Goal: Task Accomplishment & Management: Manage account settings

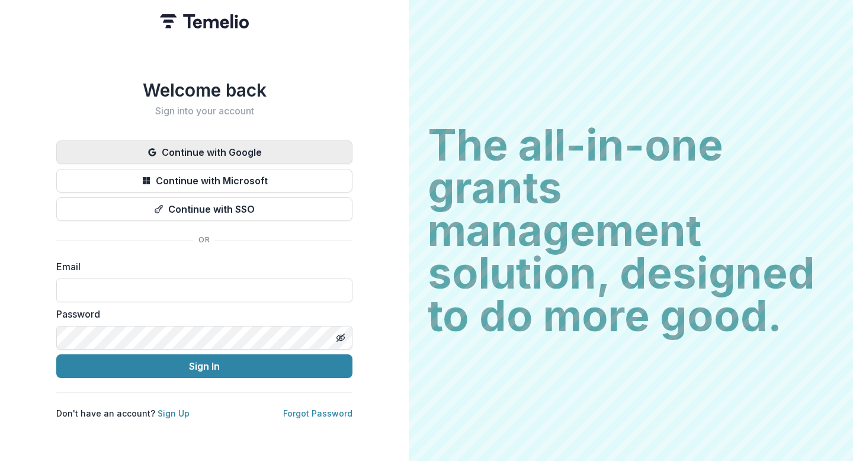
click at [207, 143] on button "Continue with Google" at bounding box center [204, 152] width 296 height 24
click at [273, 150] on button "Continue with Google" at bounding box center [204, 152] width 296 height 24
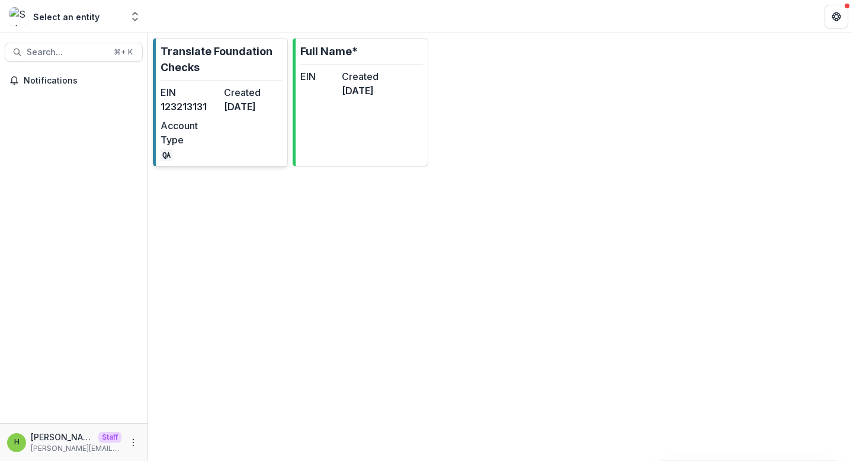
click at [237, 136] on div "EIN 123213131 Created 7 months ago Account Type QA" at bounding box center [222, 123] width 122 height 76
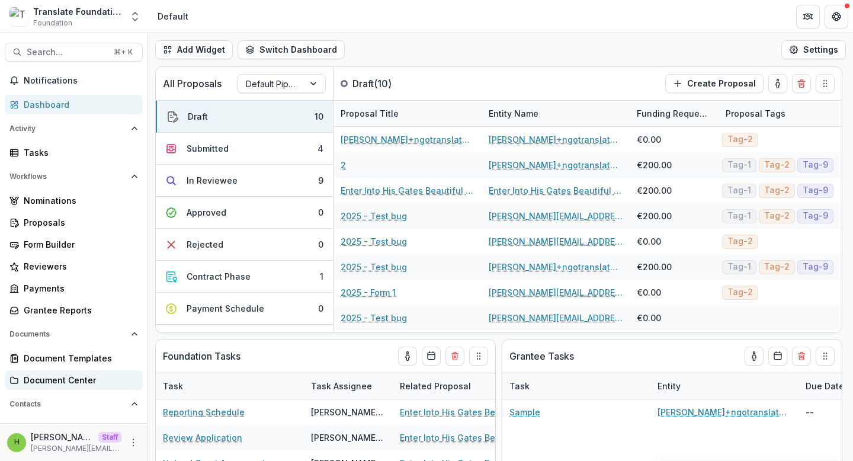
click at [81, 382] on div "Document Center" at bounding box center [79, 380] width 110 height 12
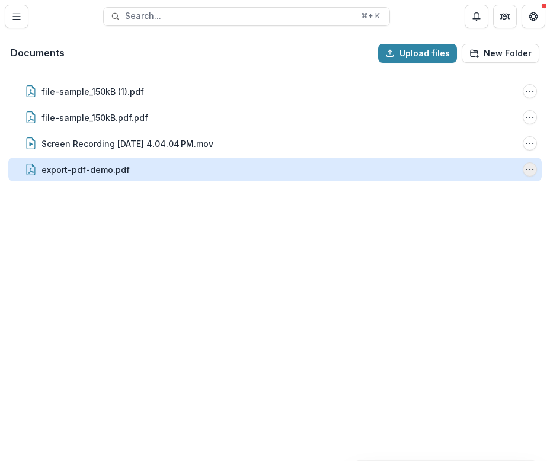
click at [529, 172] on icon "export-pdf-demo.pdf Options" at bounding box center [529, 169] width 9 height 9
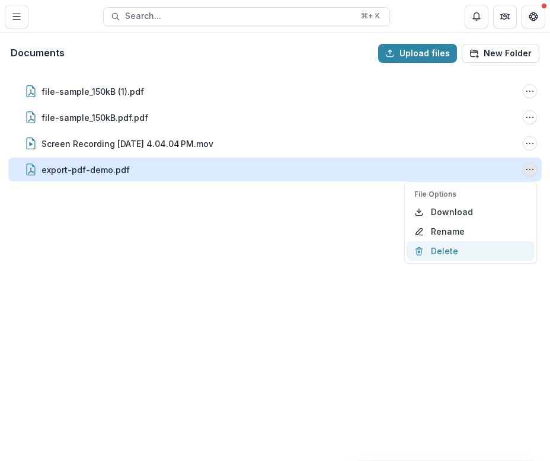
click at [455, 249] on button "Delete" at bounding box center [470, 251] width 127 height 20
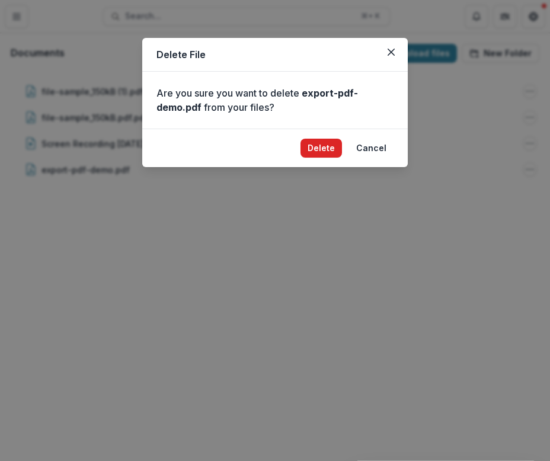
click at [322, 147] on button "Delete" at bounding box center [320, 148] width 41 height 19
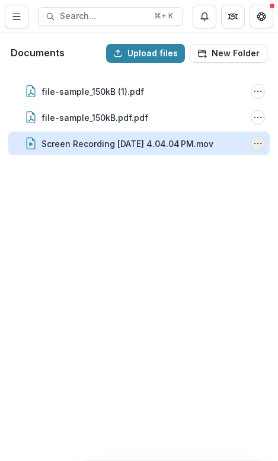
click at [259, 146] on icon "Screen Recording 2025-10-09 at 4.04.04 PM.mov Options" at bounding box center [257, 143] width 9 height 9
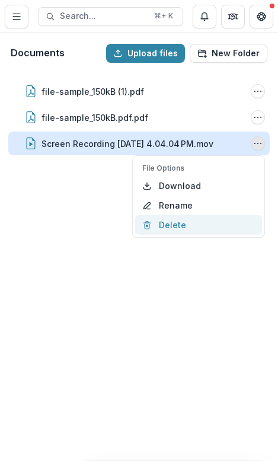
click at [181, 227] on button "Delete" at bounding box center [198, 225] width 127 height 20
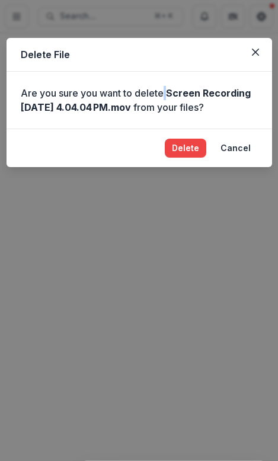
drag, startPoint x: 165, startPoint y: 94, endPoint x: 151, endPoint y: 94, distance: 13.6
click at [151, 94] on p "Are you sure you want to delete Screen Recording 2025-10-09 at 4.04.04 PM.mov f…" at bounding box center [139, 100] width 237 height 28
drag, startPoint x: 163, startPoint y: 94, endPoint x: 0, endPoint y: 95, distance: 162.9
click at [0, 95] on div "Delete File Are you sure you want to delete Screen Recording 2025-10-09 at 4.04…" at bounding box center [139, 230] width 278 height 461
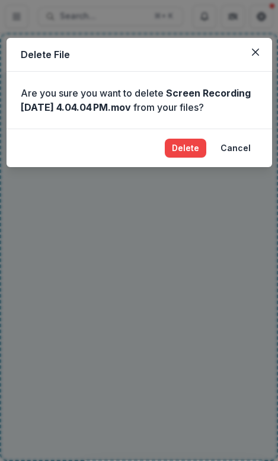
drag, startPoint x: 20, startPoint y: 94, endPoint x: 148, endPoint y: 89, distance: 128.6
click at [149, 89] on div "Are you sure you want to delete Screen Recording 2025-10-09 at 4.04.04 PM.mov f…" at bounding box center [139, 100] width 265 height 57
drag, startPoint x: 164, startPoint y: 93, endPoint x: 72, endPoint y: 92, distance: 92.4
click at [71, 92] on p "Are you sure you want to delete Screen Recording 2025-10-09 at 4.04.04 PM.mov f…" at bounding box center [139, 100] width 237 height 28
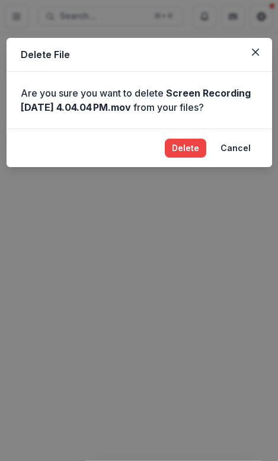
click at [72, 92] on p "Are you sure you want to delete Screen Recording 2025-10-09 at 4.04.04 PM.mov f…" at bounding box center [139, 100] width 237 height 28
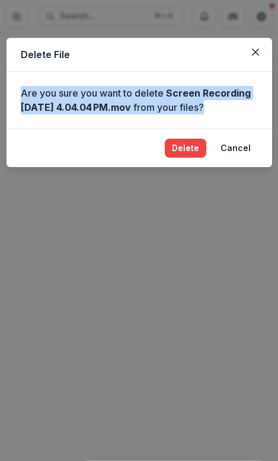
click at [72, 92] on p "Are you sure you want to delete Screen Recording 2025-10-09 at 4.04.04 PM.mov f…" at bounding box center [139, 100] width 237 height 28
copy p "Are you sure you want to delete Screen Recording 2025-10-09 at 4.04.04 PM.mov f…"
click at [168, 111] on p "Are you sure you want to delete Screen Recording 2025-10-09 at 4.04.04 PM.mov f…" at bounding box center [139, 100] width 237 height 28
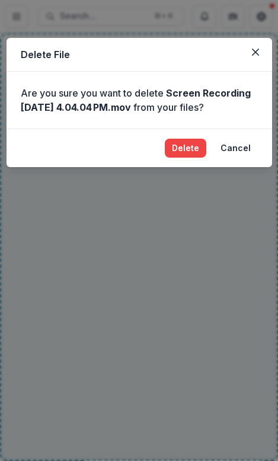
drag, startPoint x: 168, startPoint y: 109, endPoint x: 251, endPoint y: 109, distance: 82.9
click at [251, 109] on p "Are you sure you want to delete Screen Recording 2025-10-09 at 4.04.04 PM.mov f…" at bounding box center [139, 100] width 237 height 28
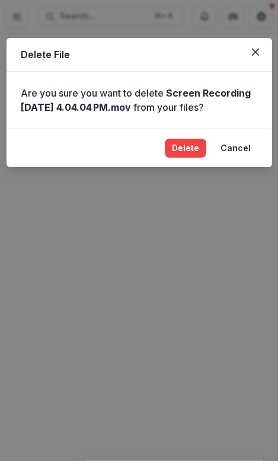
click at [224, 108] on p "Are you sure you want to delete Screen Recording 2025-10-09 at 4.04.04 PM.mov f…" at bounding box center [139, 100] width 237 height 28
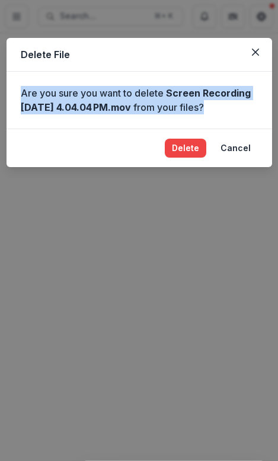
click at [224, 108] on p "Are you sure you want to delete Screen Recording 2025-10-09 at 4.04.04 PM.mov f…" at bounding box center [139, 100] width 237 height 28
copy p "Are you sure you want to delete Screen Recording 2025-10-09 at 4.04.04 PM.mov f…"
